Goal: Find specific page/section: Find specific page/section

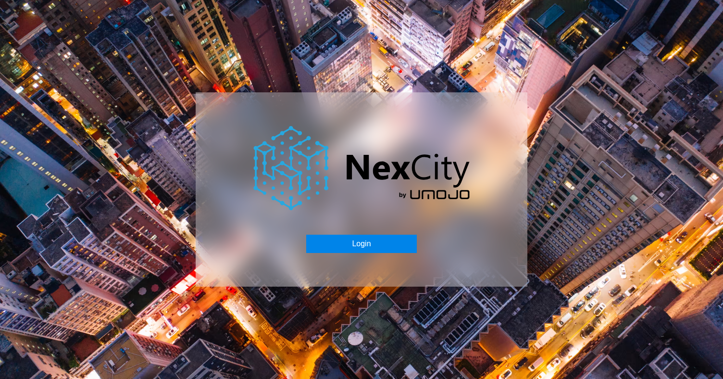
click at [359, 243] on button "Login" at bounding box center [361, 244] width 110 height 18
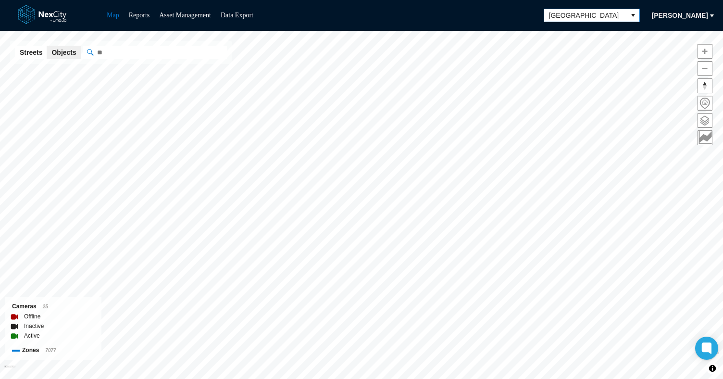
click at [637, 15] on icon "select" at bounding box center [634, 16] width 8 height 8
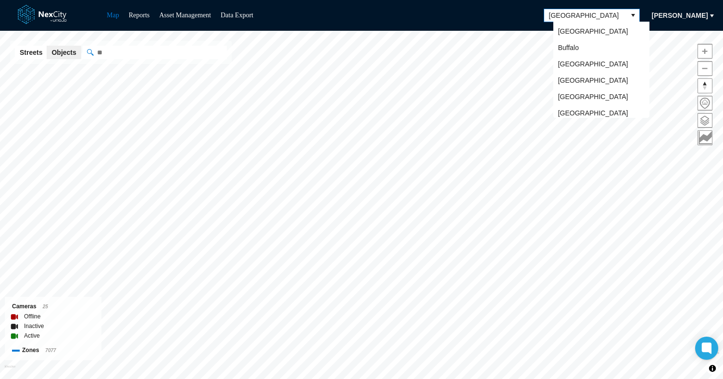
scroll to position [19, 0]
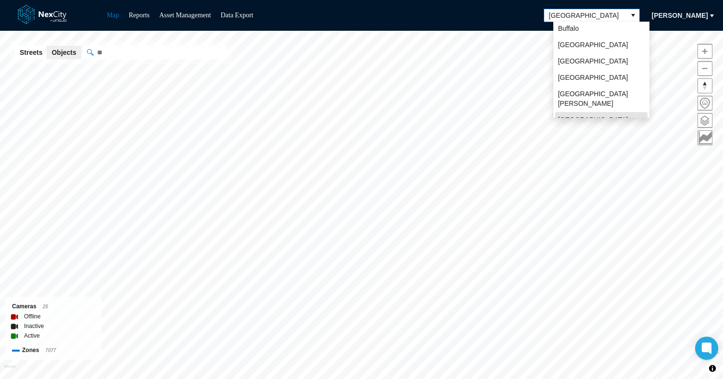
click at [637, 14] on icon "select" at bounding box center [634, 16] width 8 height 8
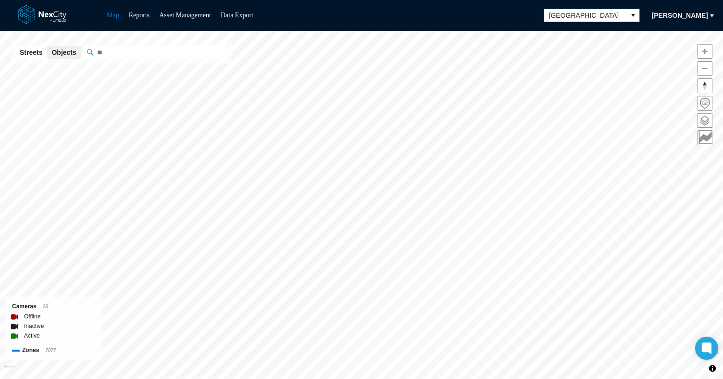
click at [637, 16] on icon "select" at bounding box center [634, 16] width 8 height 8
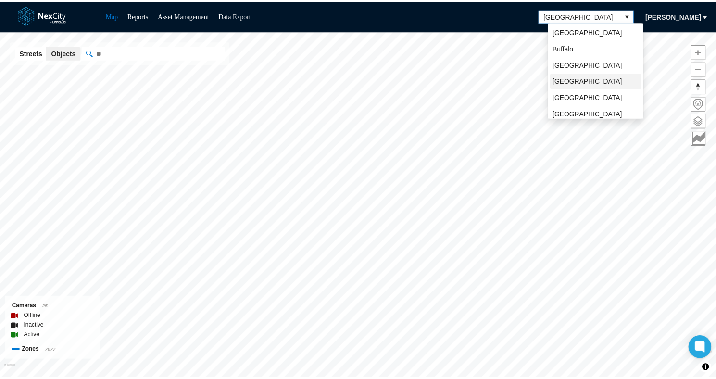
scroll to position [21, 0]
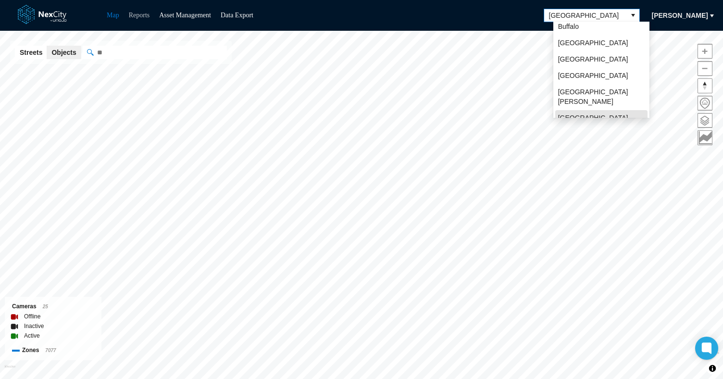
click at [139, 13] on link "Reports" at bounding box center [139, 15] width 21 height 7
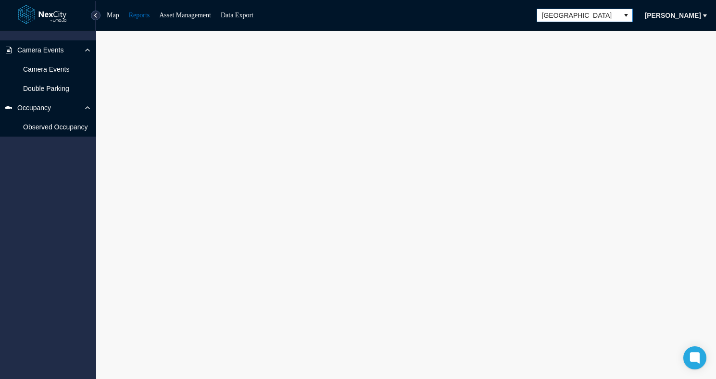
click at [615, 15] on span "[GEOGRAPHIC_DATA]" at bounding box center [578, 16] width 73 height 10
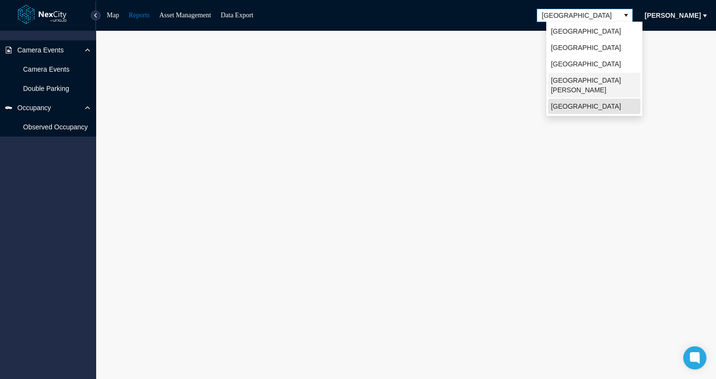
scroll to position [6, 0]
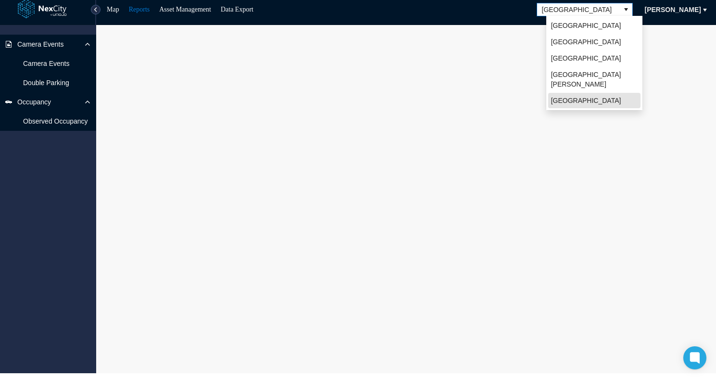
click at [529, 25] on div at bounding box center [406, 202] width 620 height 355
